Goal: Task Accomplishment & Management: Manage account settings

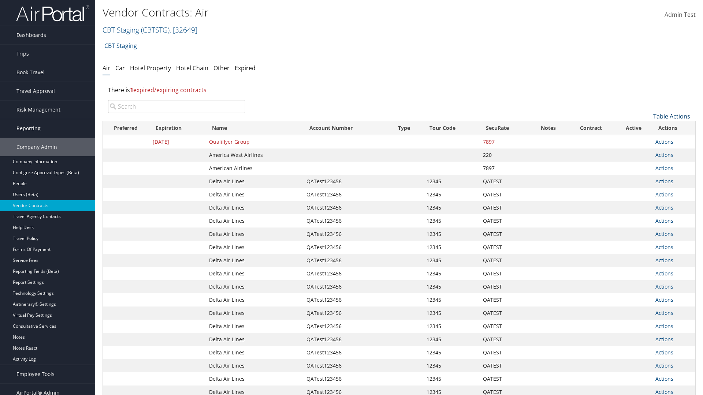
click at [672, 116] on link "Table Actions" at bounding box center [671, 116] width 37 height 8
click at [647, 128] on link "Create New Contract" at bounding box center [647, 128] width 96 height 12
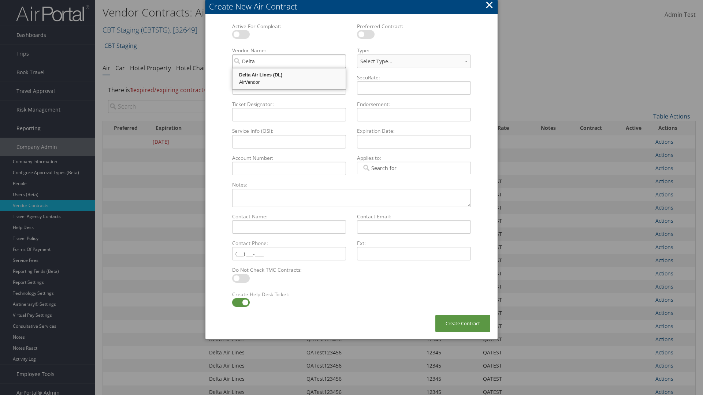
type input "Delta Air Lines"
select select "[object Object]"
type input "Delta Air Lines"
type input "QATest123456"
type input "12345"
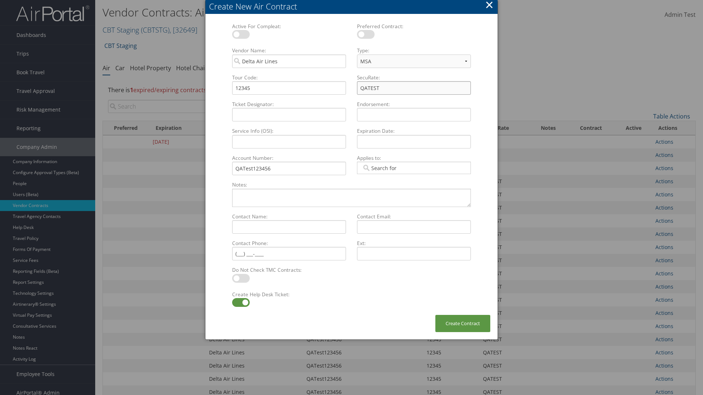
type input "QATEST"
click at [241, 303] on label at bounding box center [241, 302] width 18 height 9
click at [241, 303] on input "checkbox" at bounding box center [238, 304] width 5 height 5
checkbox input "false"
click at [463, 324] on button "Create Contract" at bounding box center [462, 323] width 55 height 17
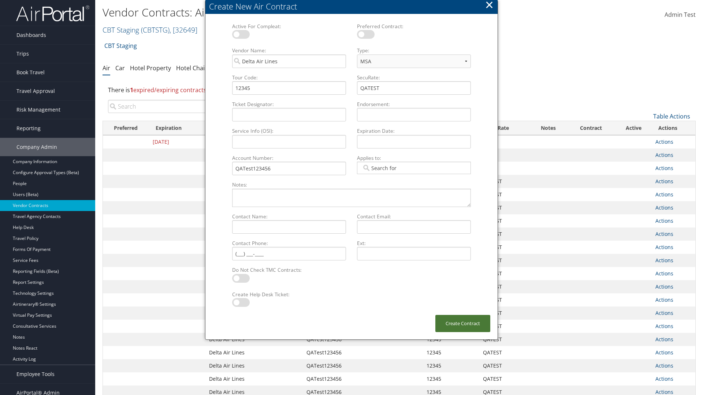
scroll to position [82, 0]
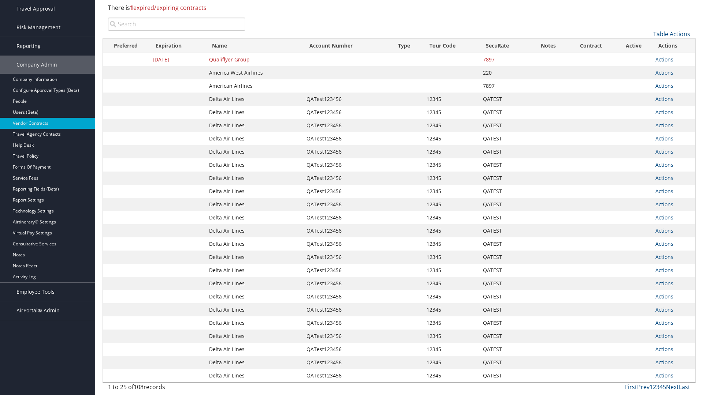
click at [177, 24] on input "search" at bounding box center [176, 24] width 137 height 13
type input "QATest123456"
click at [177, 24] on input "search" at bounding box center [176, 24] width 137 height 13
type input "Delta Air Lines"
click at [177, 24] on input "search" at bounding box center [176, 24] width 137 height 13
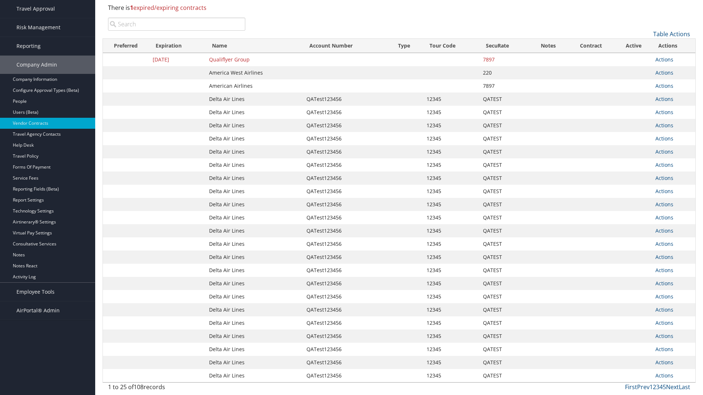
type input "QATest123456"
click at [177, 24] on input "search" at bounding box center [176, 24] width 137 height 13
type input "12345"
click at [177, 24] on input "search" at bounding box center [176, 24] width 137 height 13
click at [177, 24] on input "QATEST" at bounding box center [176, 24] width 137 height 13
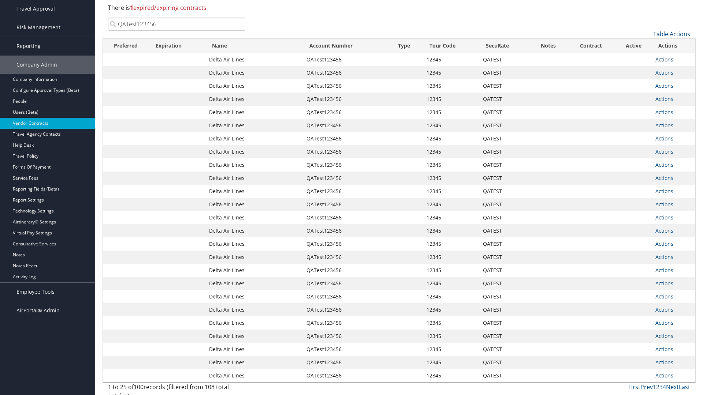
type input "QATest123456"
click at [664, 59] on link "Actions" at bounding box center [664, 59] width 18 height 7
click at [677, 95] on link "Delete" at bounding box center [677, 95] width 42 height 12
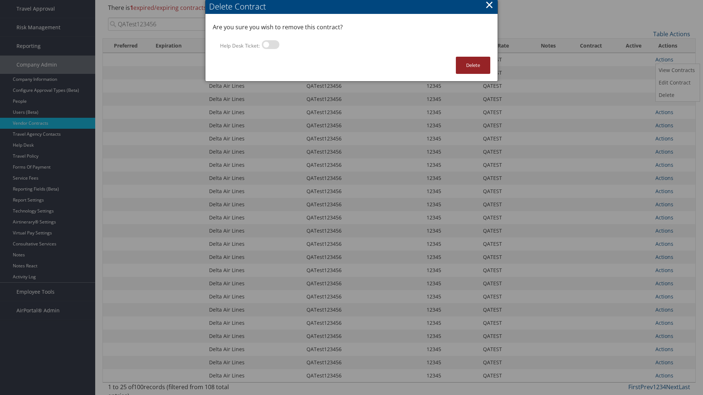
click at [473, 65] on button "Delete" at bounding box center [473, 65] width 34 height 17
